Goal: Information Seeking & Learning: Find specific fact

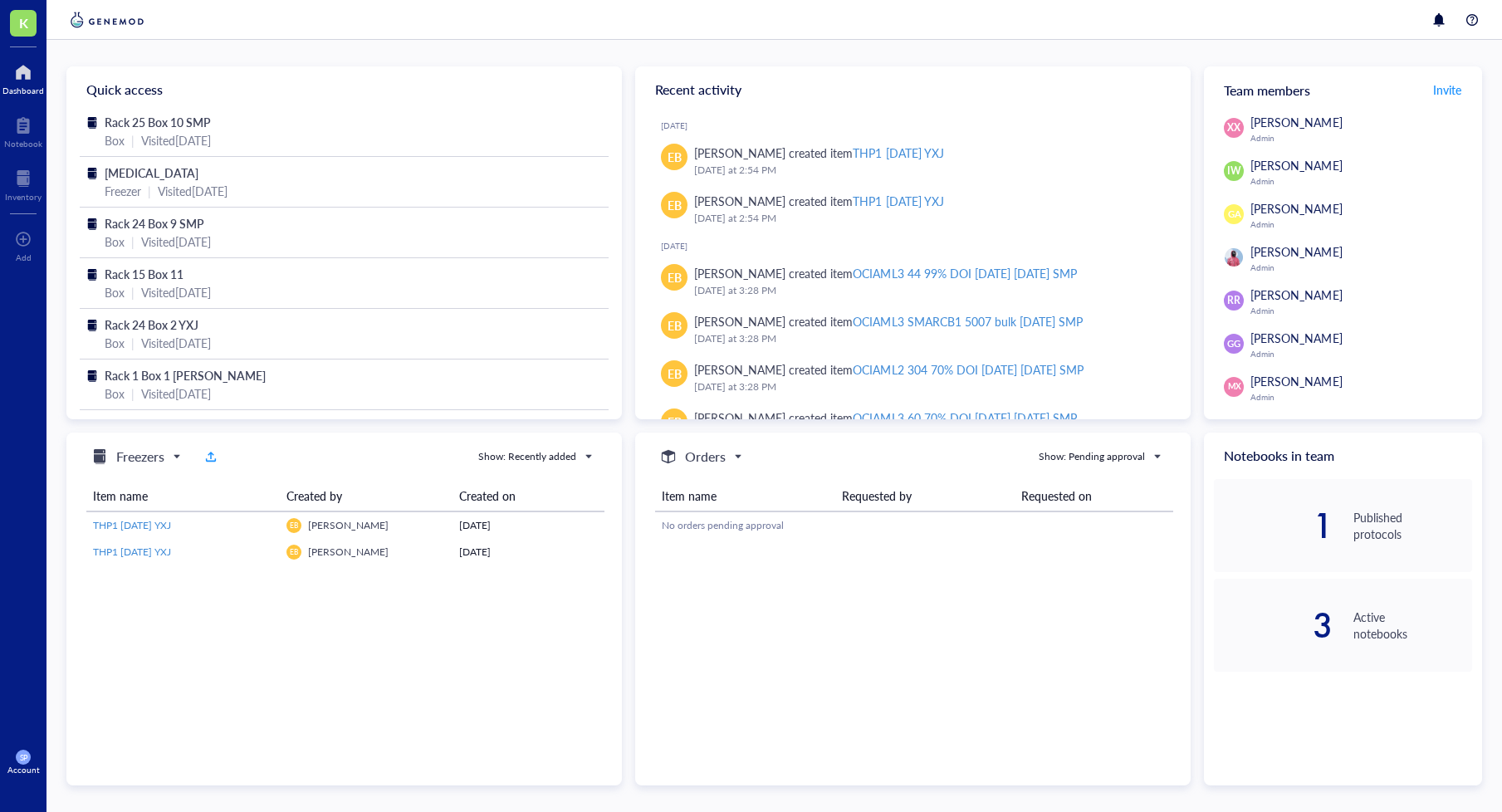
click at [27, 81] on div at bounding box center [24, 72] width 41 height 26
click at [136, 95] on div "Quick access" at bounding box center [344, 89] width 555 height 46
click at [171, 119] on span "Rack 25 Box 10 SMP" at bounding box center [158, 122] width 106 height 17
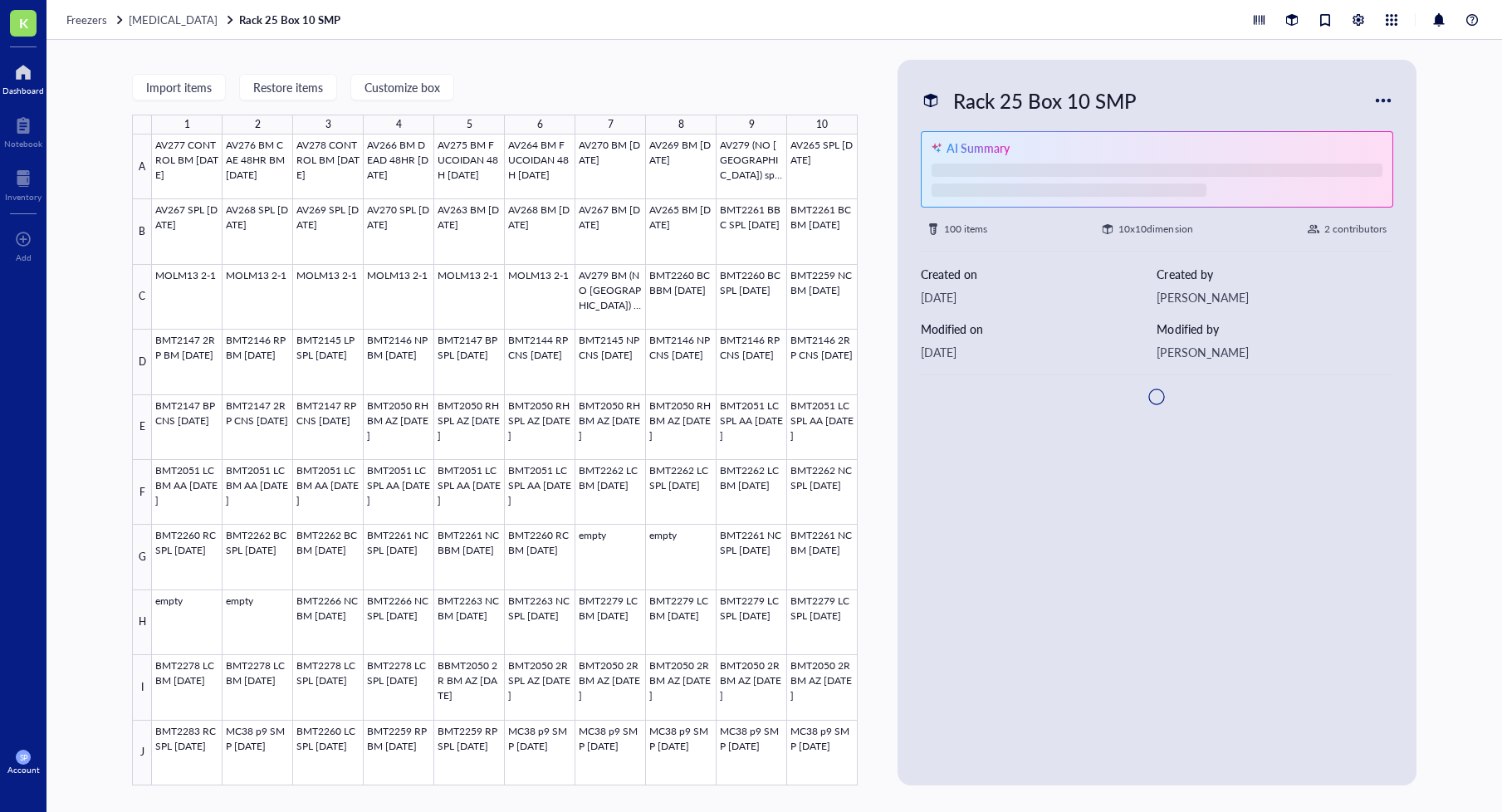
click at [26, 73] on div at bounding box center [24, 72] width 41 height 26
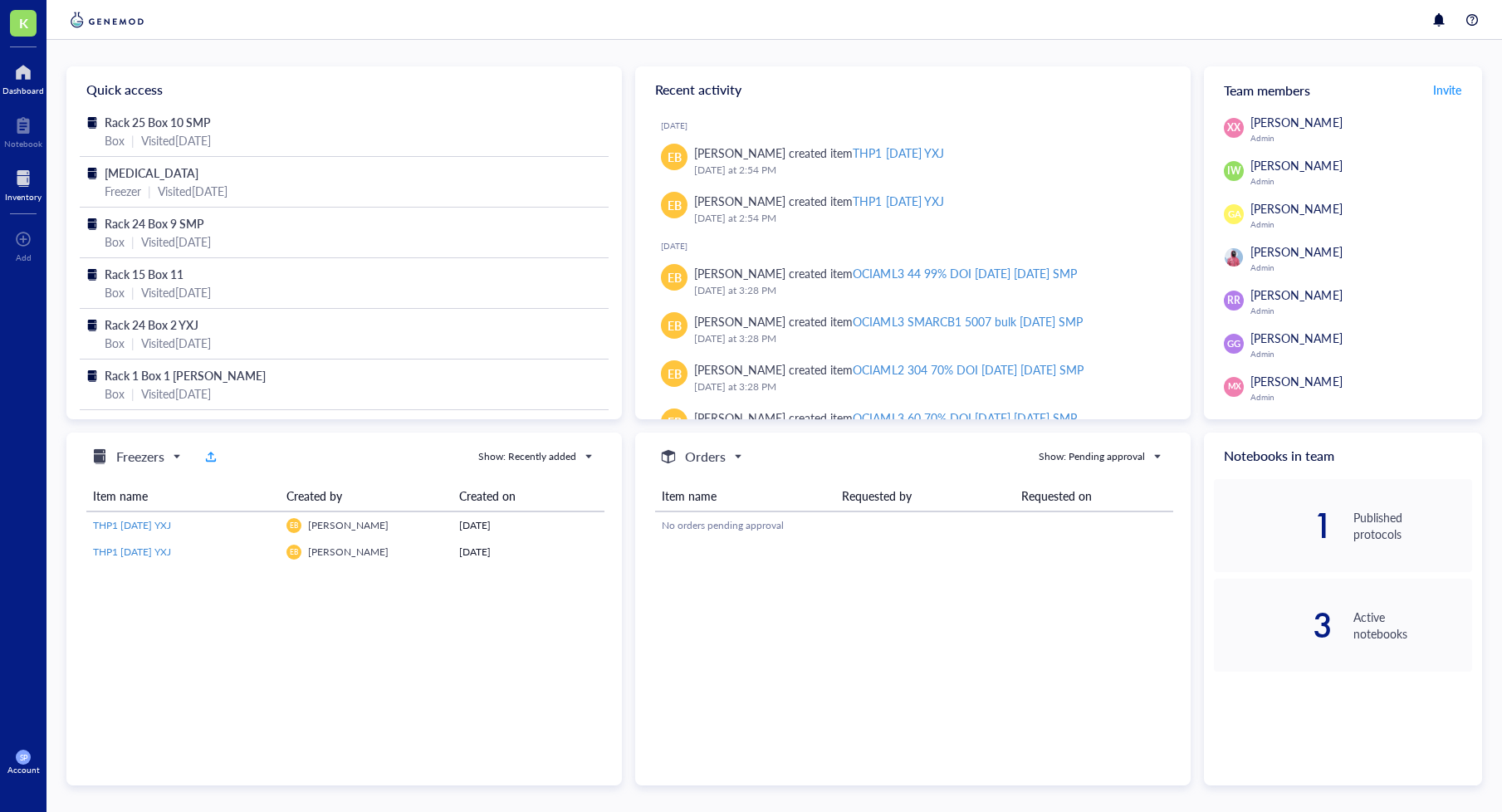
click at [18, 186] on div at bounding box center [23, 178] width 36 height 26
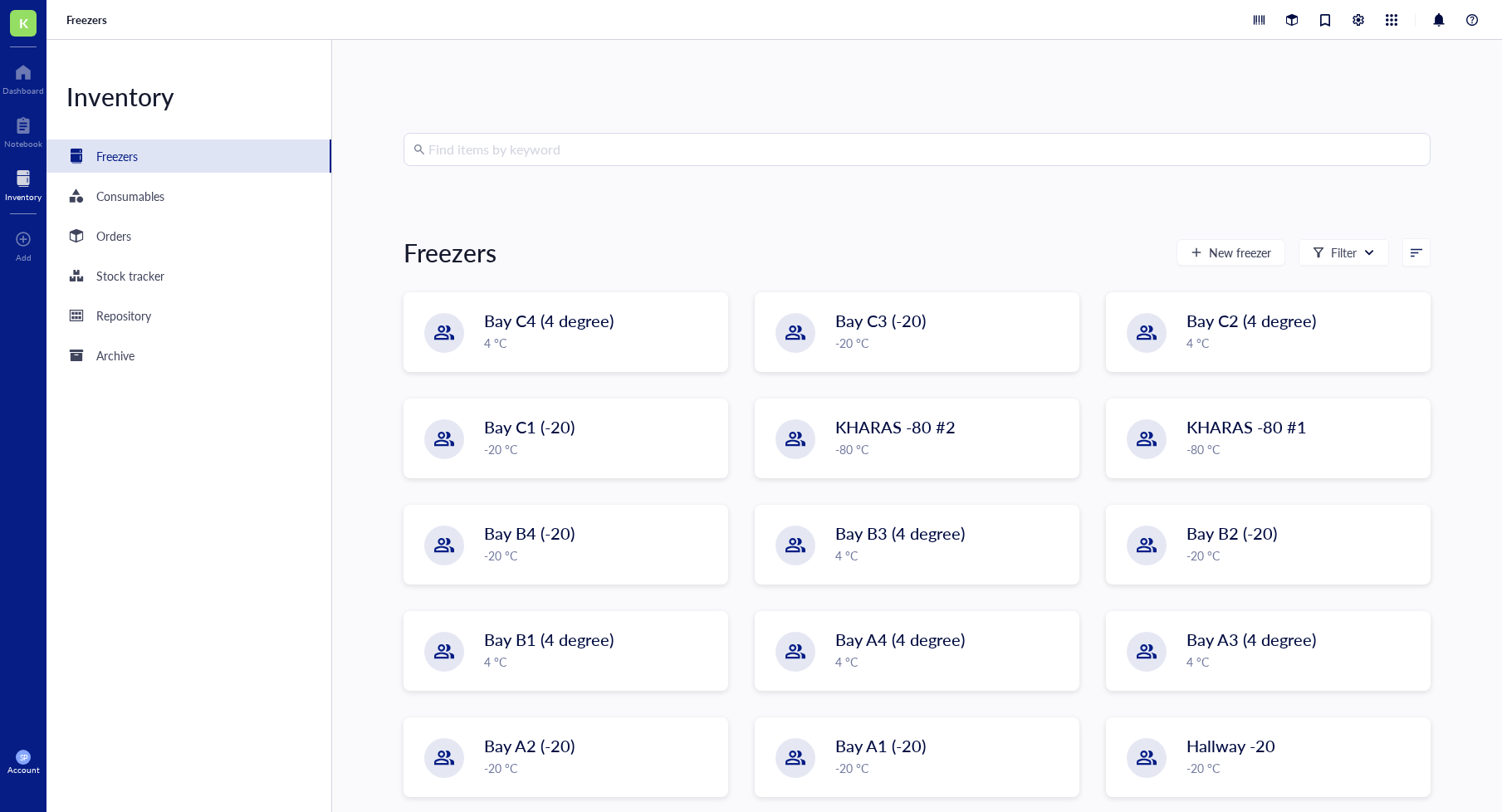
click at [536, 132] on div "Find items by keyword Freezers New freezer Filter Bay C4 (4 degree) 4 °C Bay C3…" at bounding box center [917, 426] width 1170 height 772
drag, startPoint x: 530, startPoint y: 145, endPoint x: 543, endPoint y: 149, distance: 13.6
click at [530, 144] on input "search" at bounding box center [925, 149] width 993 height 31
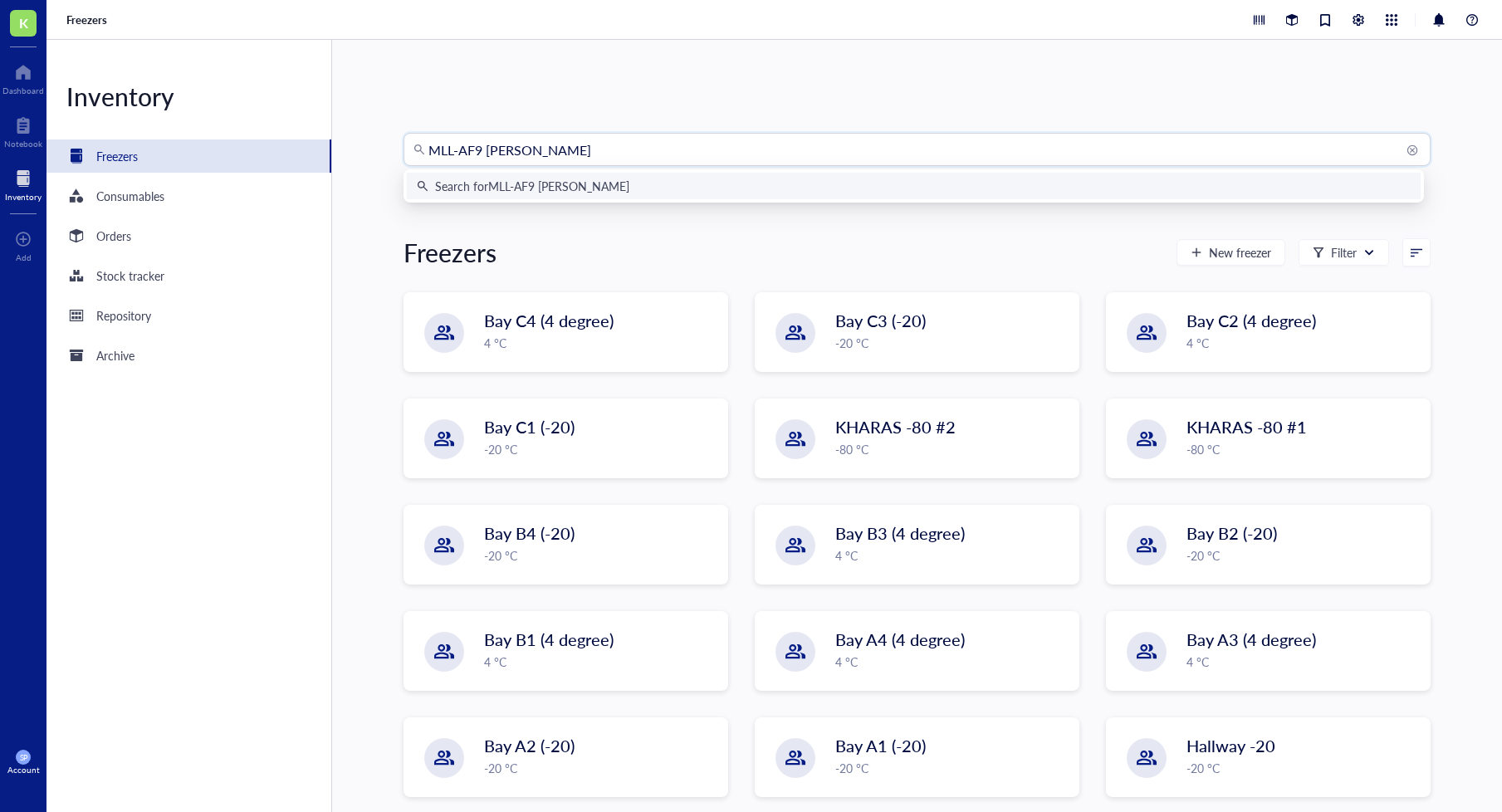
type input "MLL-AF9 Helios"
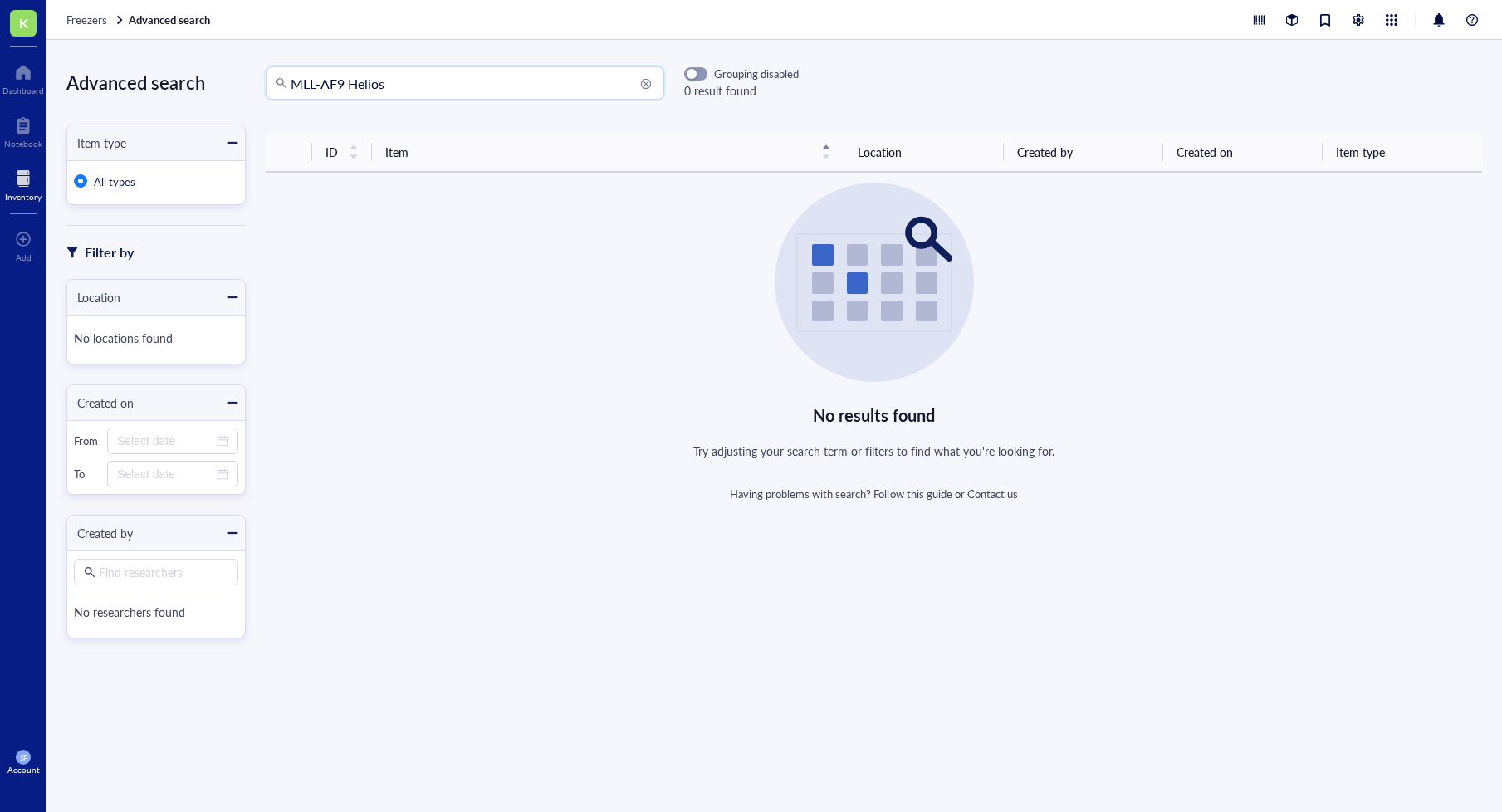
drag, startPoint x: 354, startPoint y: 81, endPoint x: 443, endPoint y: 91, distance: 89.6
click at [443, 91] on input "MLL-AF9 Helios" at bounding box center [472, 83] width 364 height 31
type input "M"
type input "496"
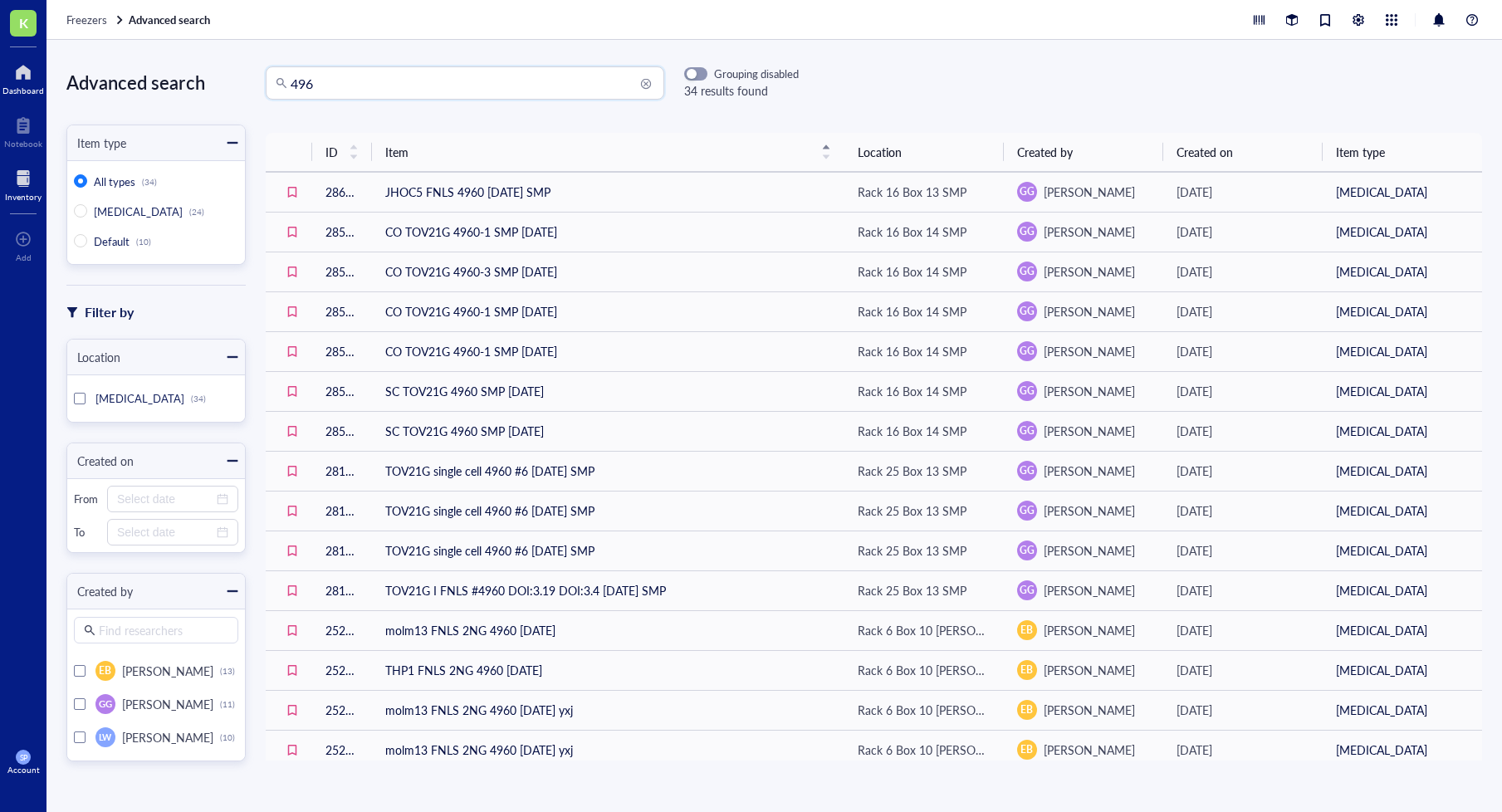
click at [21, 74] on div at bounding box center [24, 72] width 41 height 26
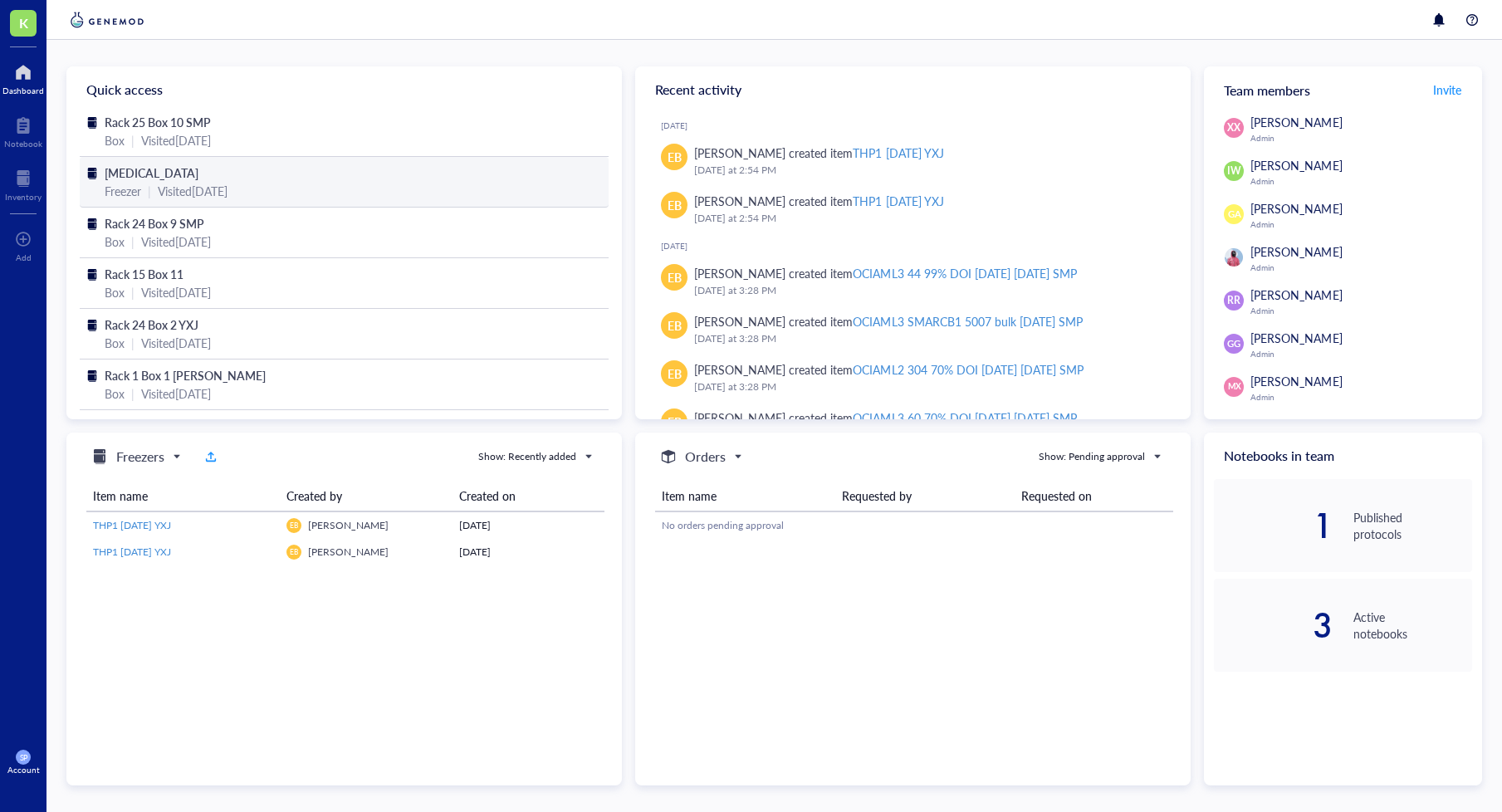
click at [171, 178] on span "[MEDICAL_DATA]" at bounding box center [152, 173] width 94 height 17
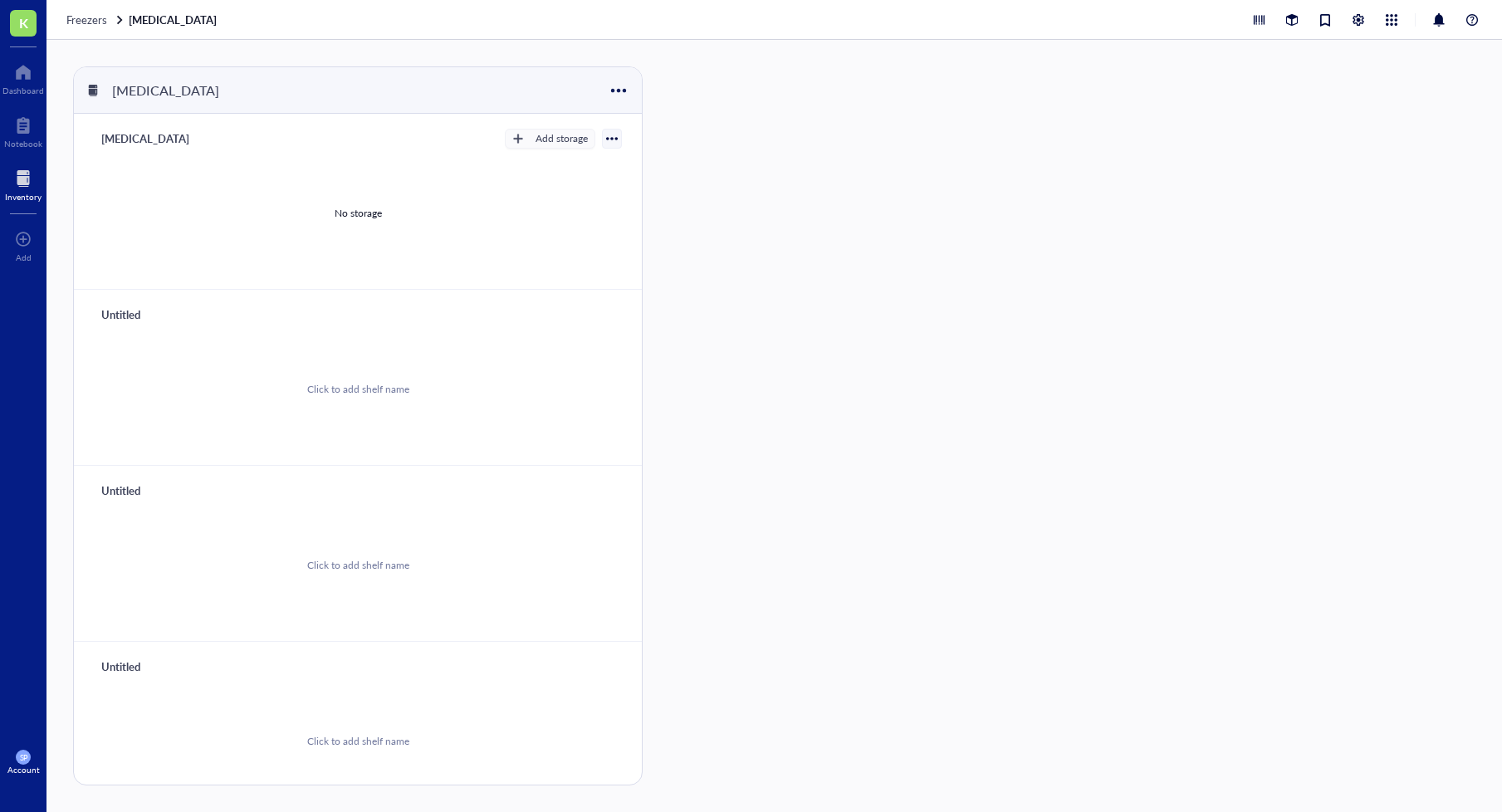
click at [24, 192] on div "Inventory" at bounding box center [23, 197] width 36 height 10
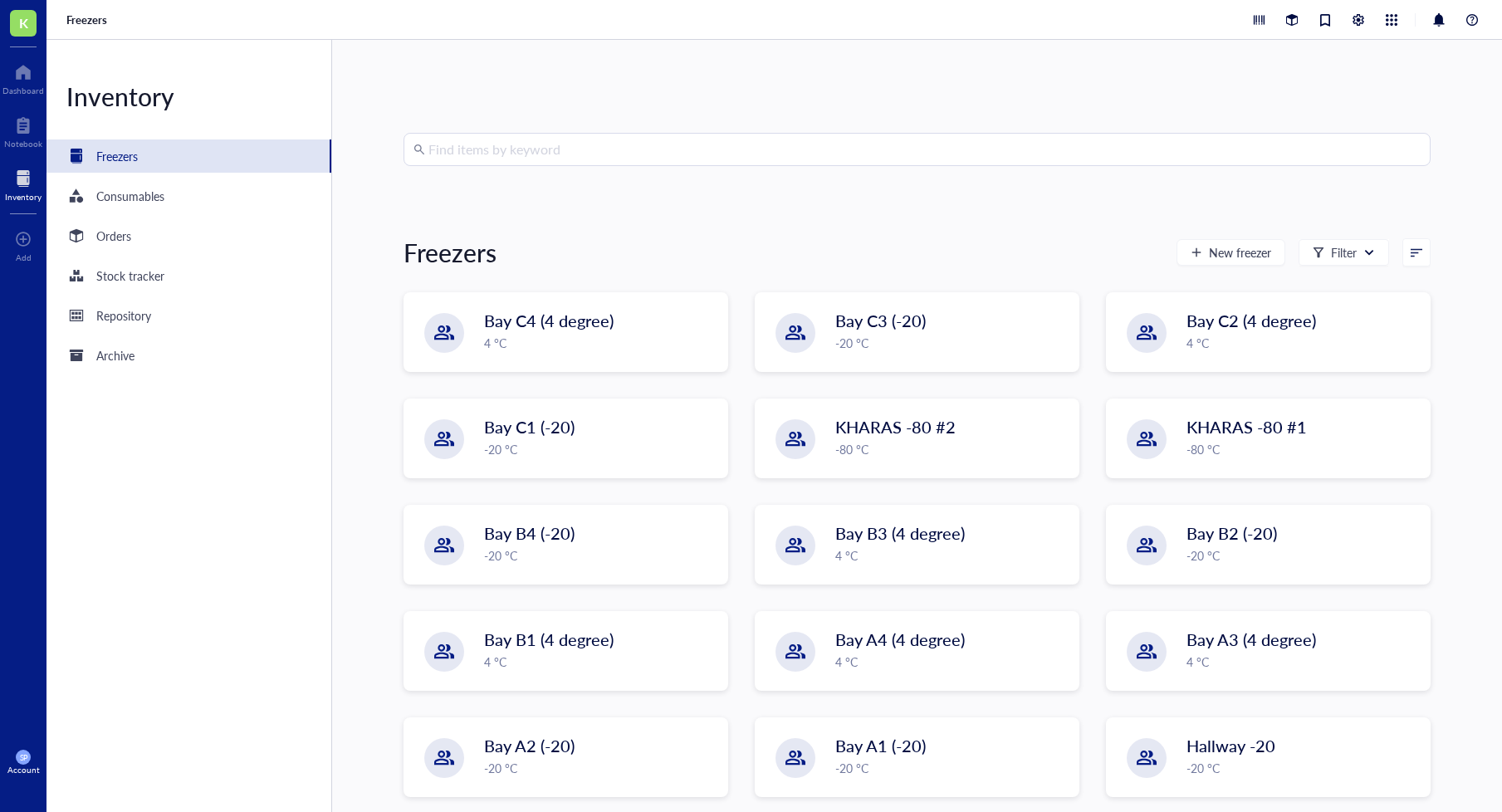
click at [467, 157] on input "search" at bounding box center [925, 149] width 993 height 31
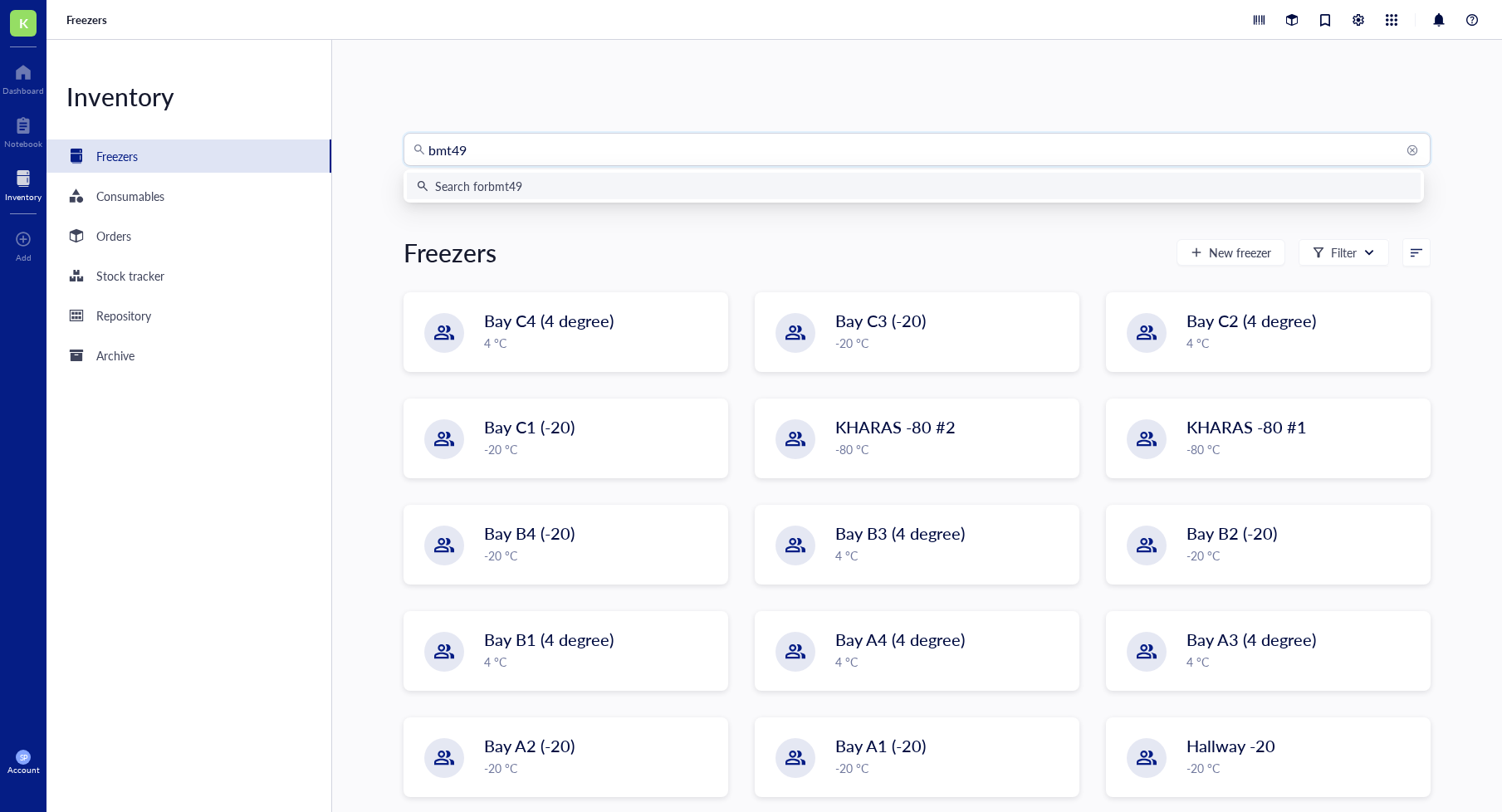
type input "bmt496"
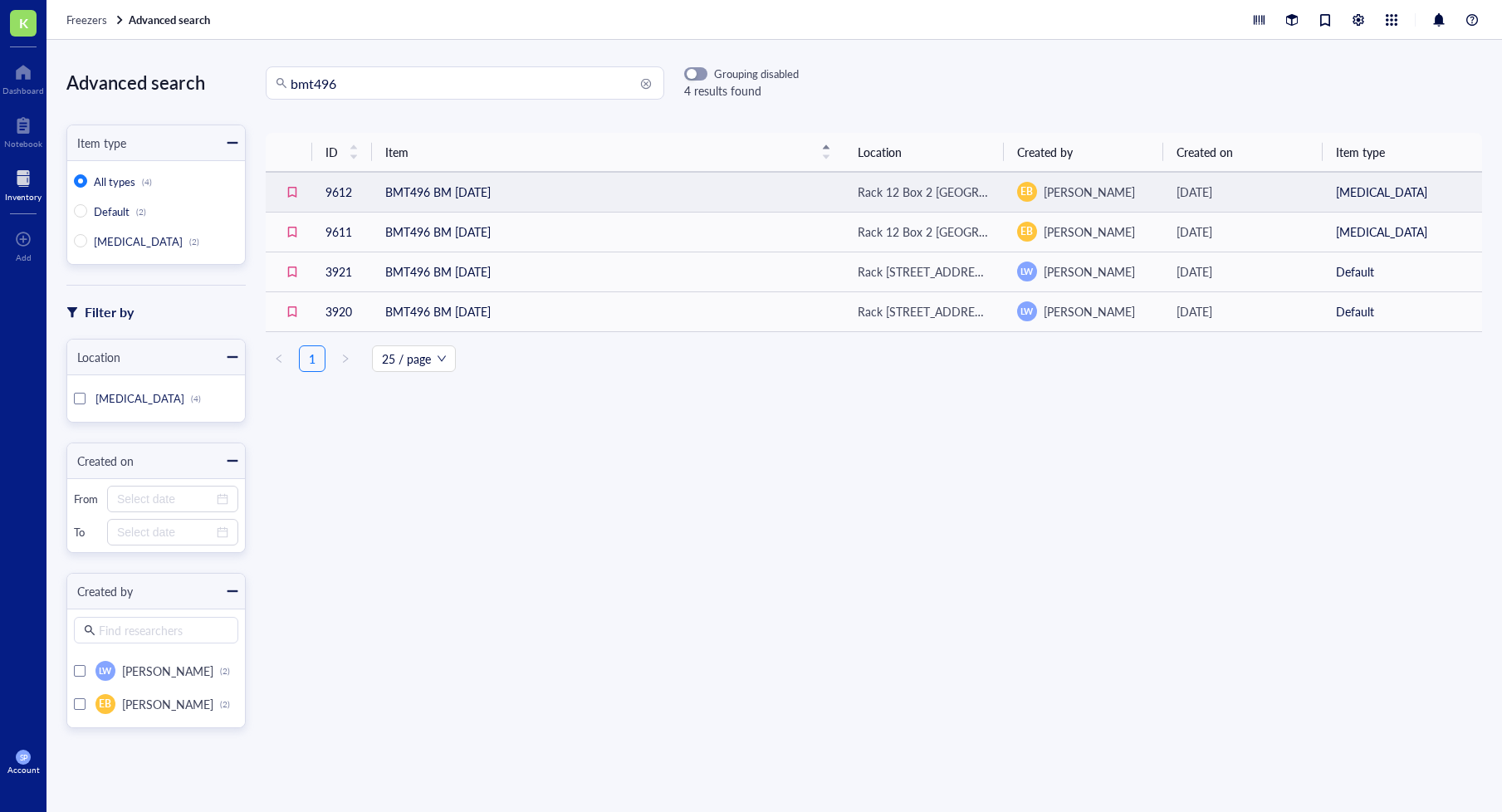
click at [472, 197] on td "BMT496 BM [DATE]" at bounding box center [608, 191] width 473 height 40
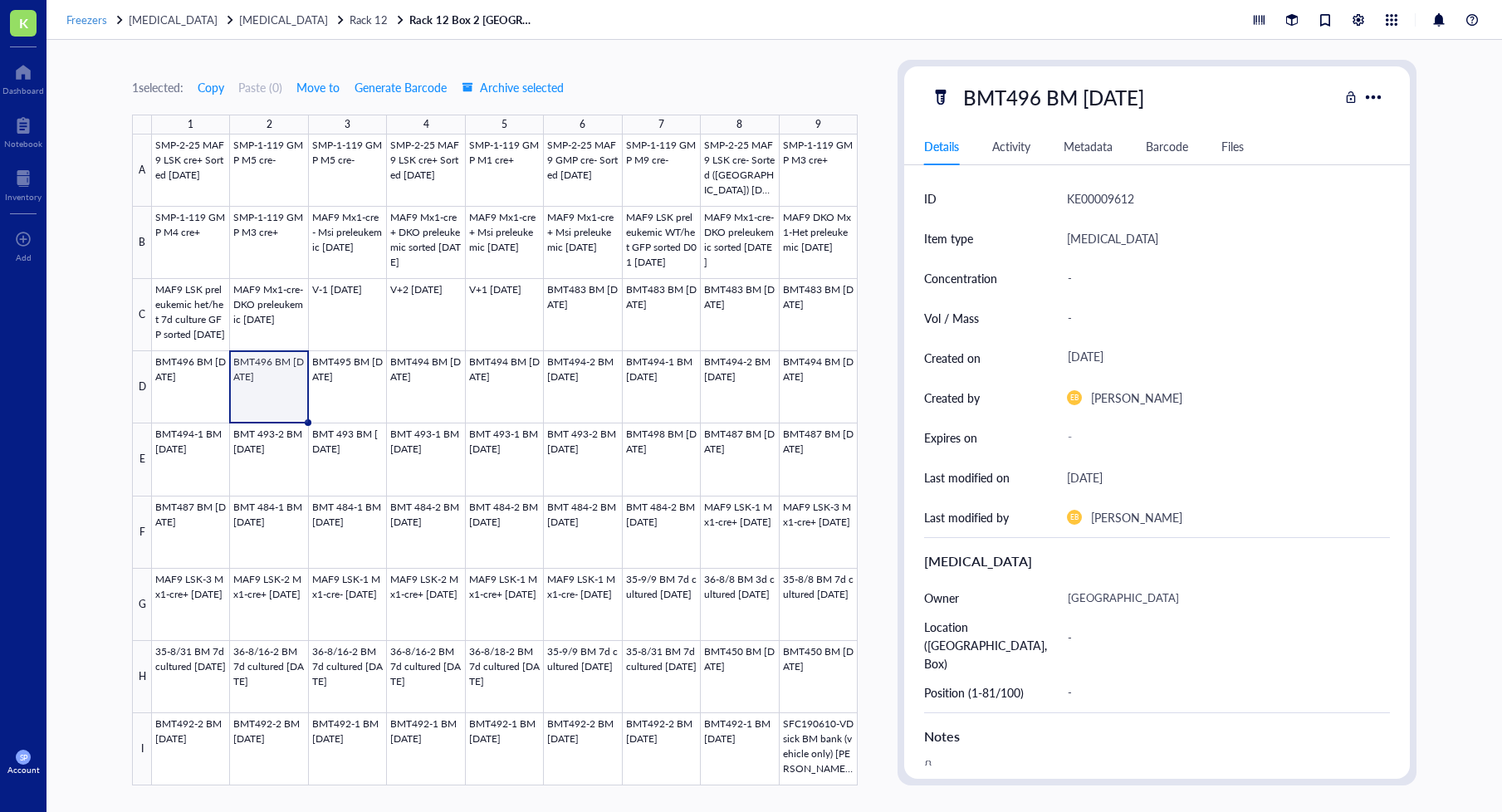
click at [83, 19] on span "Freezers" at bounding box center [86, 20] width 40 height 16
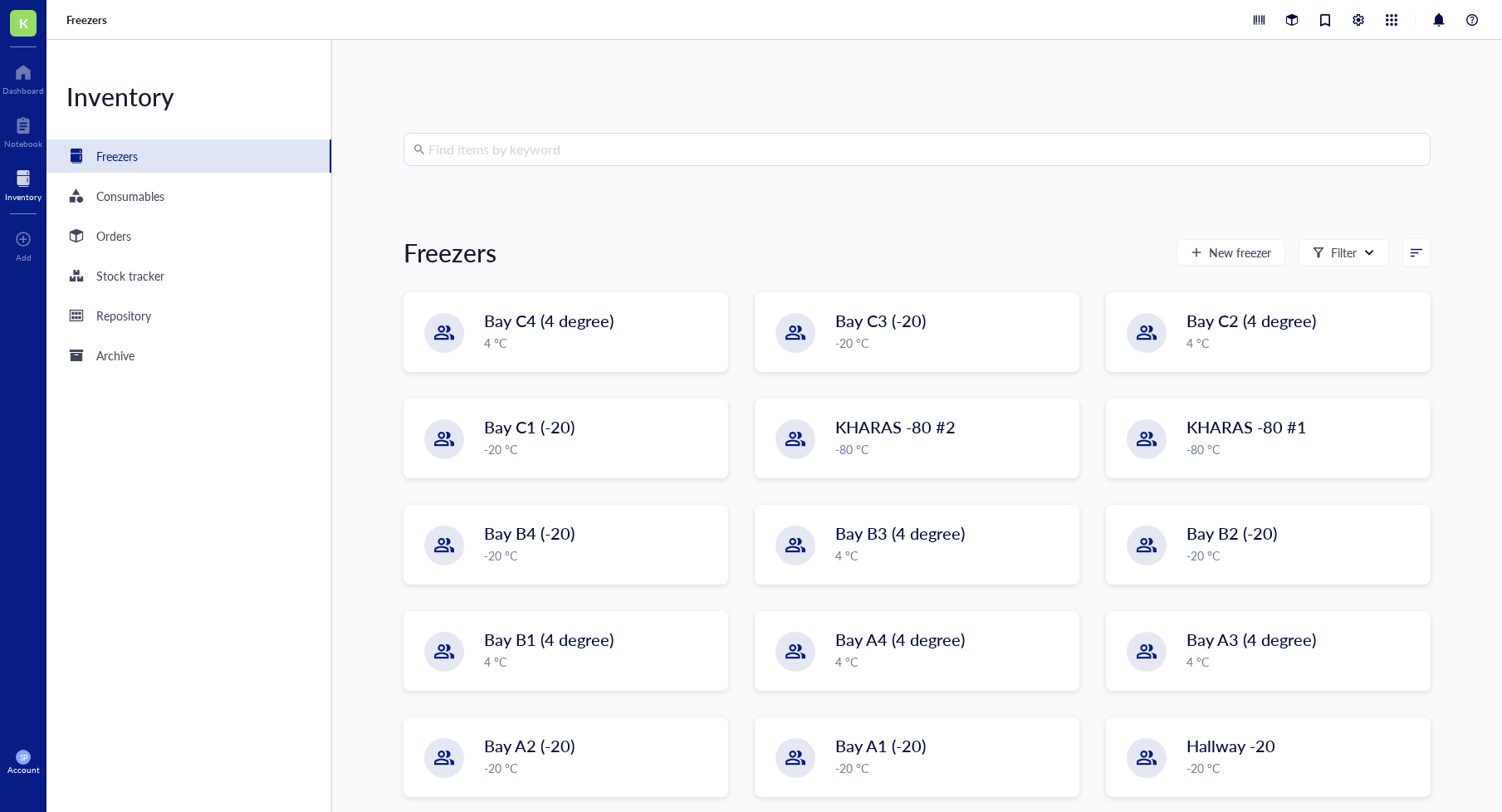
click at [506, 158] on input "search" at bounding box center [925, 149] width 993 height 31
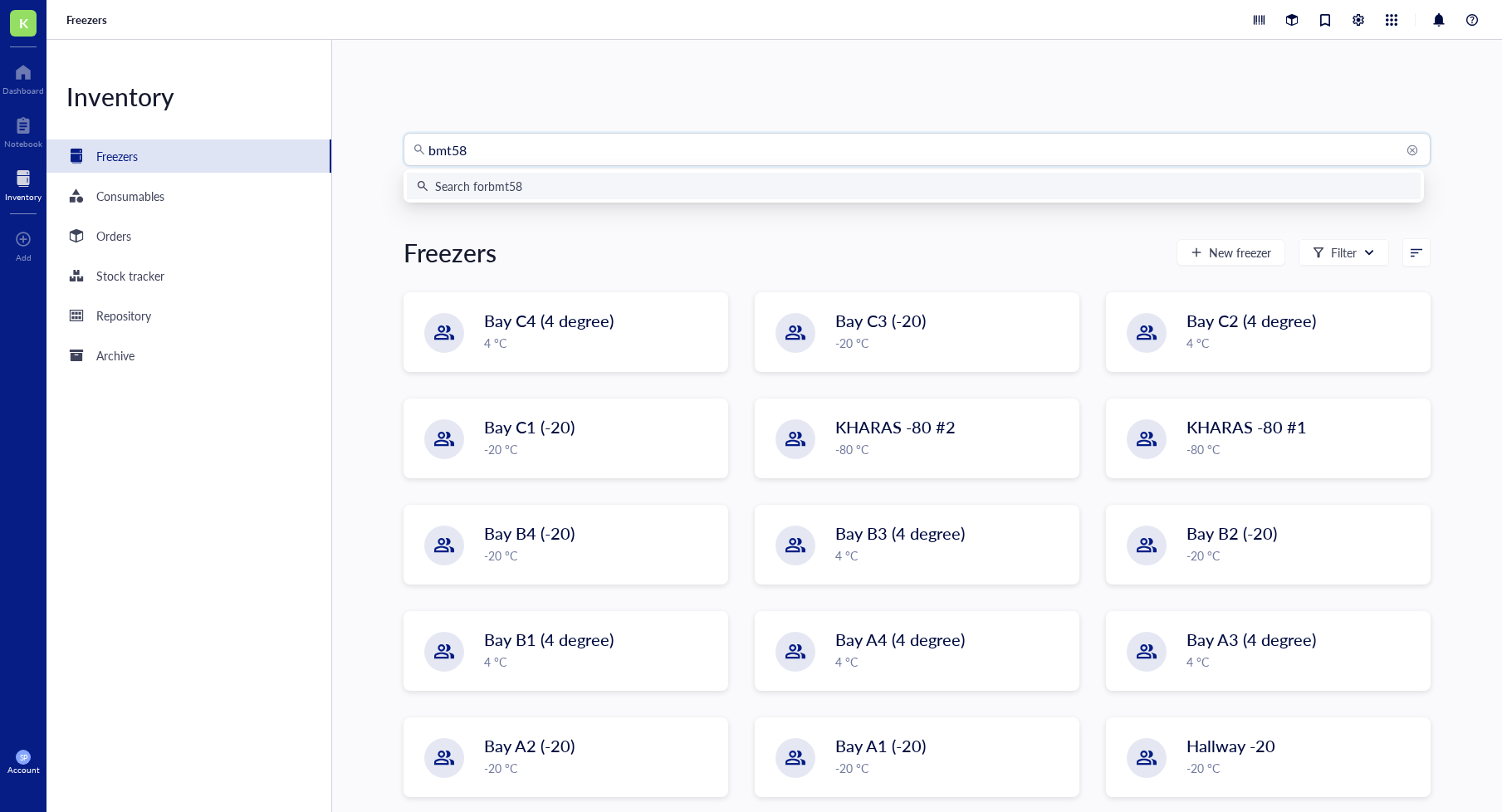
type input "bmt588"
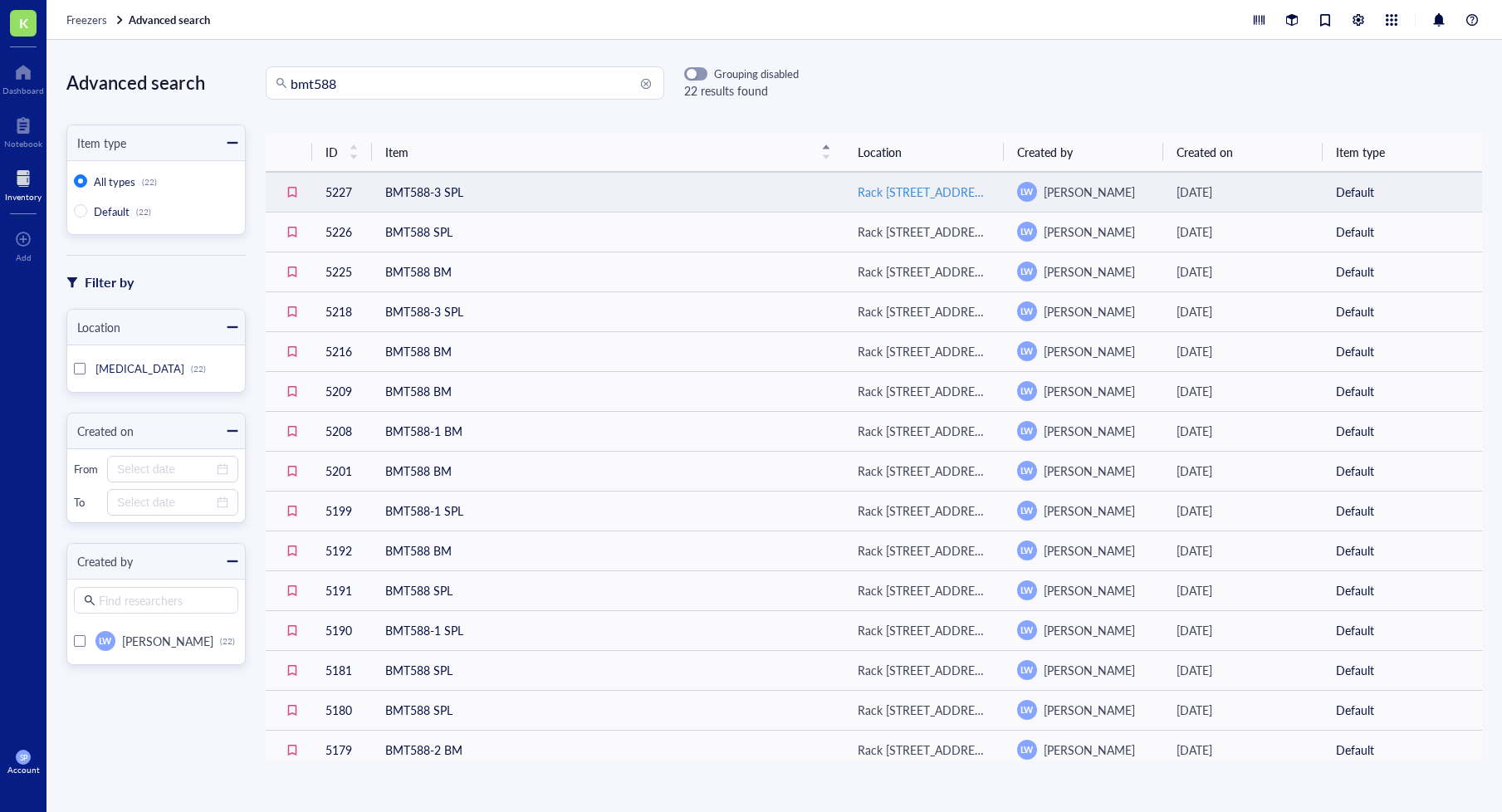
click at [950, 194] on div "Rack [STREET_ADDRESS]" at bounding box center [923, 191] width 132 height 19
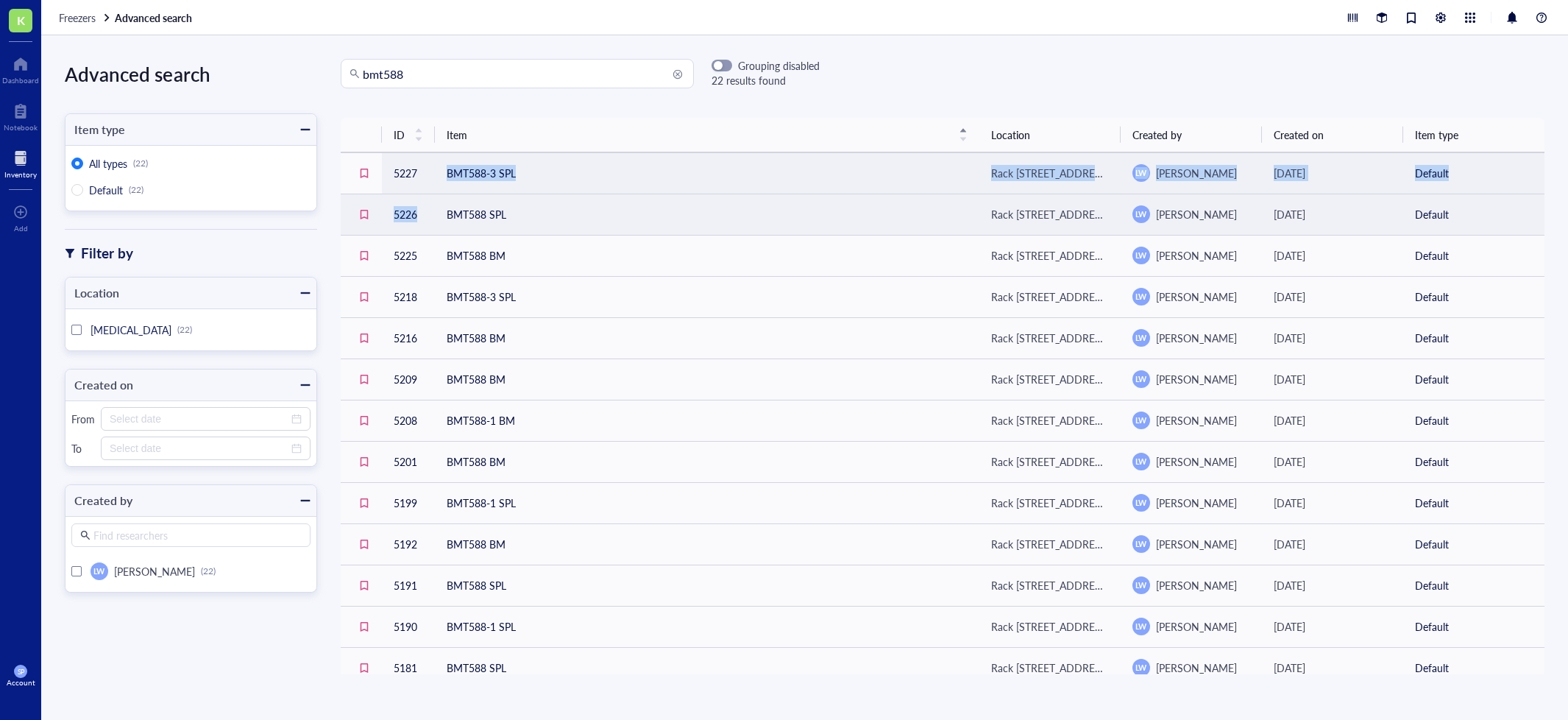
drag, startPoint x: 752, startPoint y: 163, endPoint x: 681, endPoint y: 203, distance: 81.5
click at [693, 197] on tbody "5227 BMT588-3 SPL Rack 9 Box 14 [GEOGRAPHIC_DATA][PERSON_NAME] [PERSON_NAME] [D…" at bounding box center [942, 605] width 1204 height 907
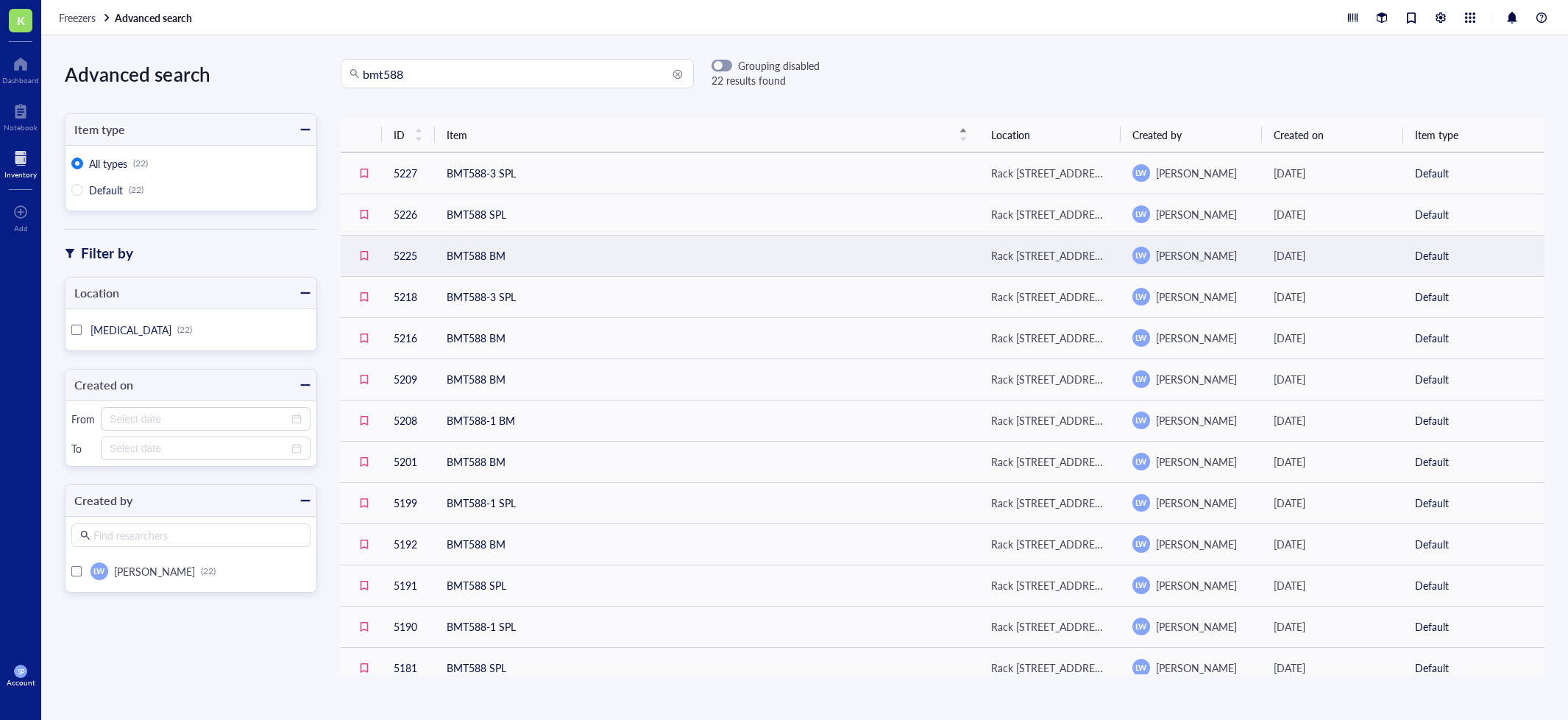
click at [631, 257] on td "BMT588 BM" at bounding box center [707, 255] width 544 height 41
